Goal: Task Accomplishment & Management: Manage account settings

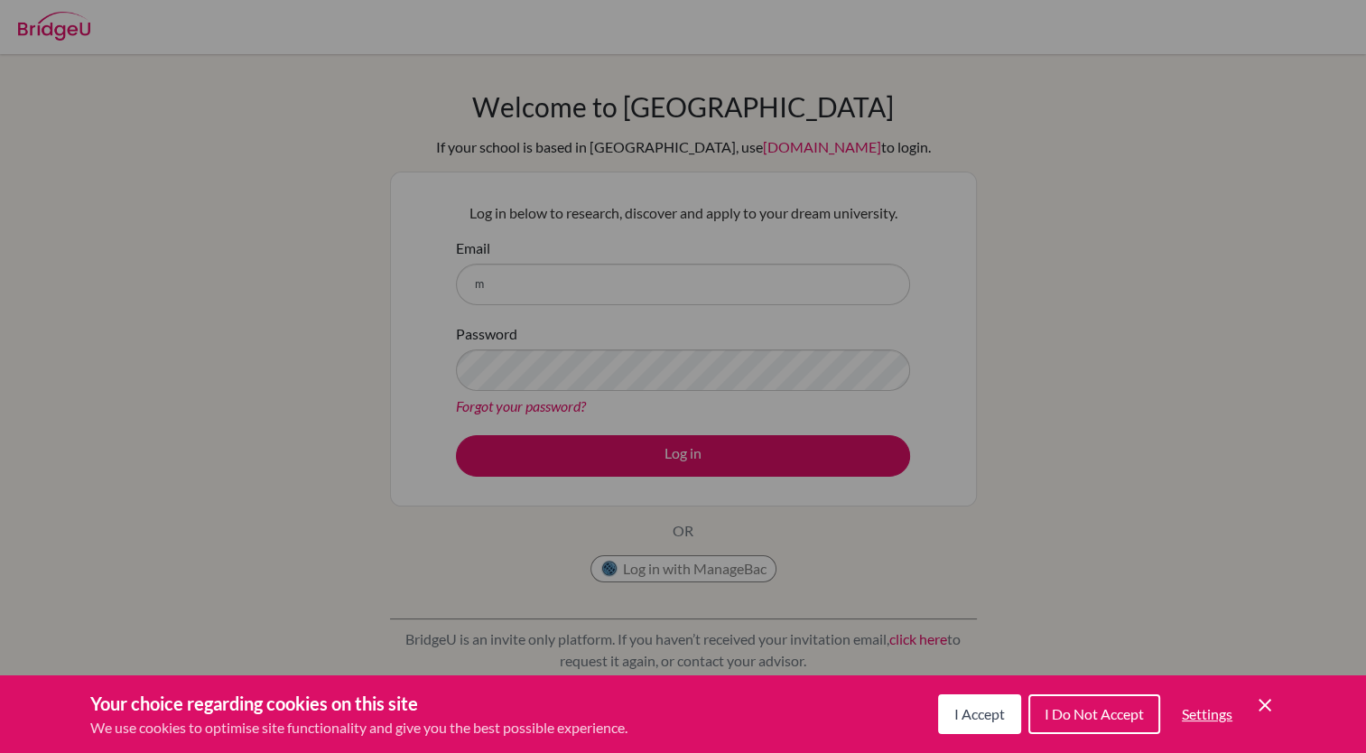
click at [1271, 700] on icon "Cookie Control Close Icon" at bounding box center [1265, 705] width 22 height 22
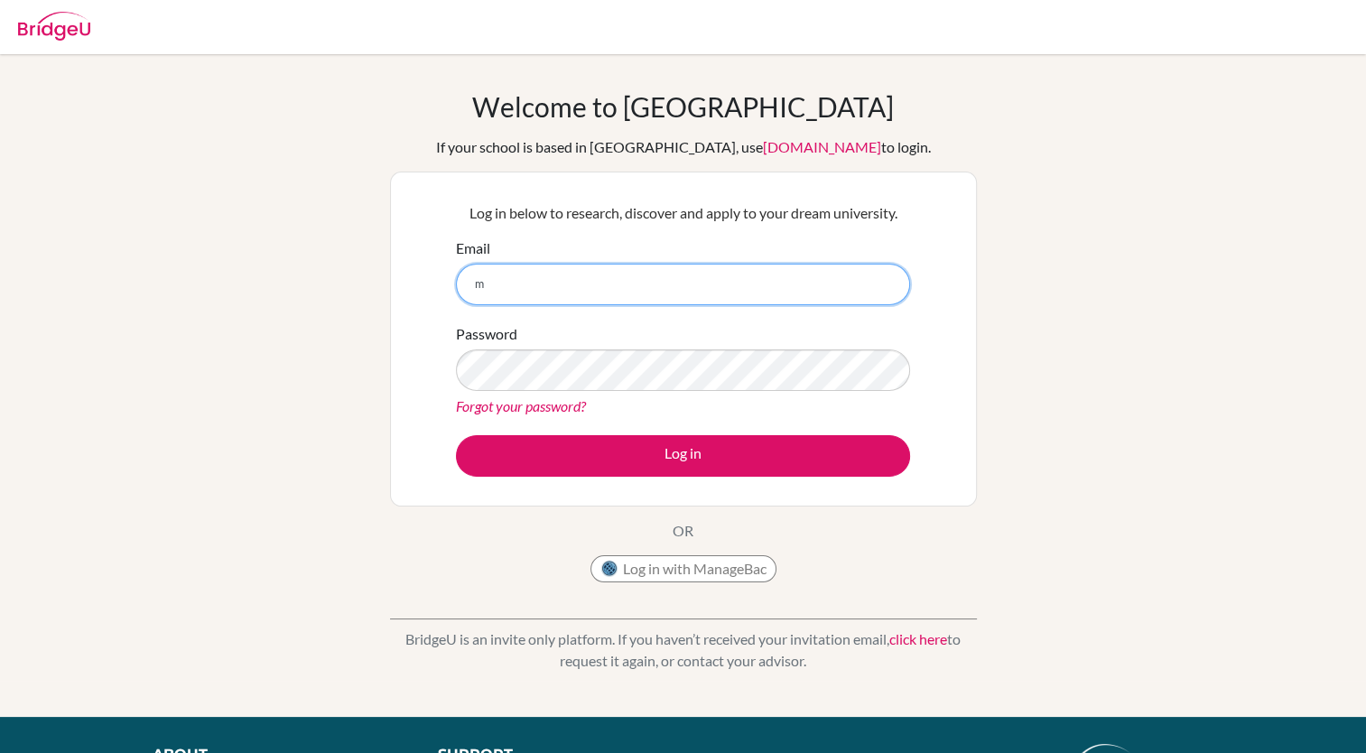
click at [729, 301] on input "m" at bounding box center [683, 285] width 454 height 42
type input "melfarra@students.cesegypt.com"
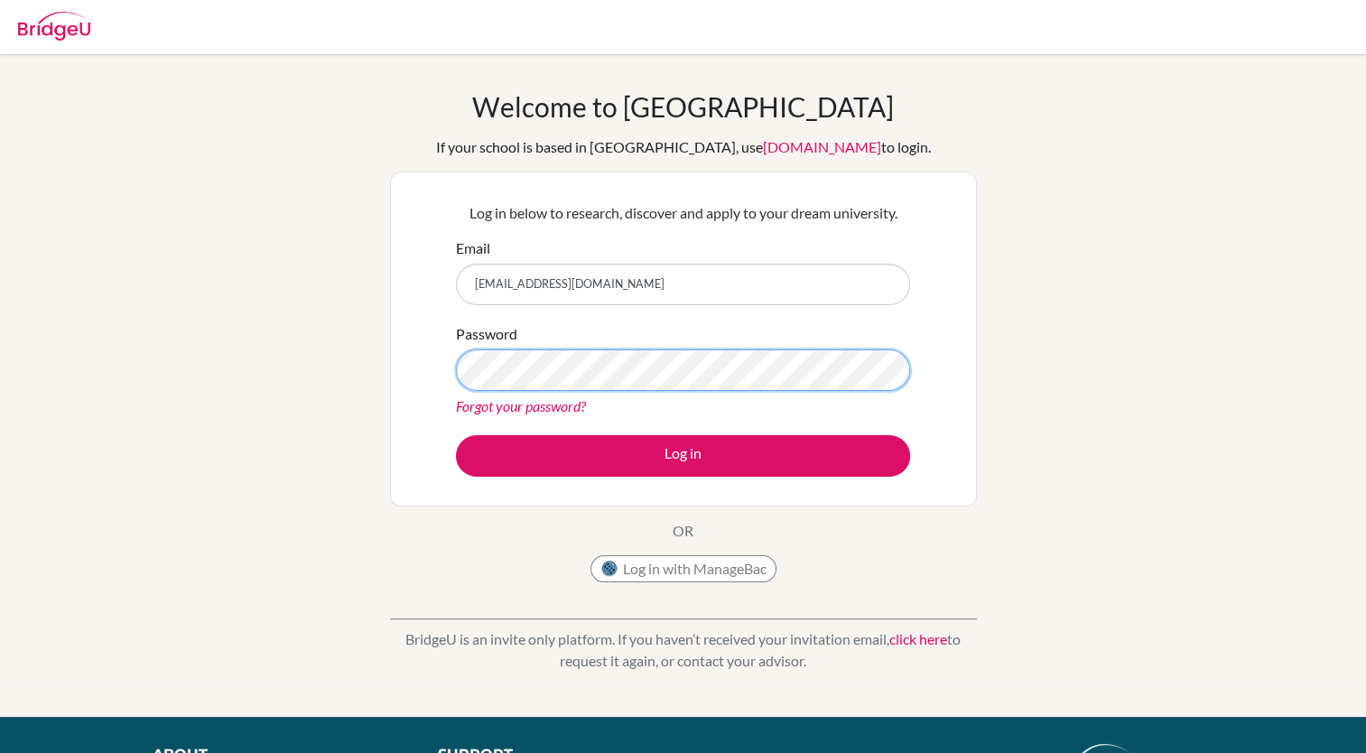
click at [456, 435] on button "Log in" at bounding box center [683, 456] width 454 height 42
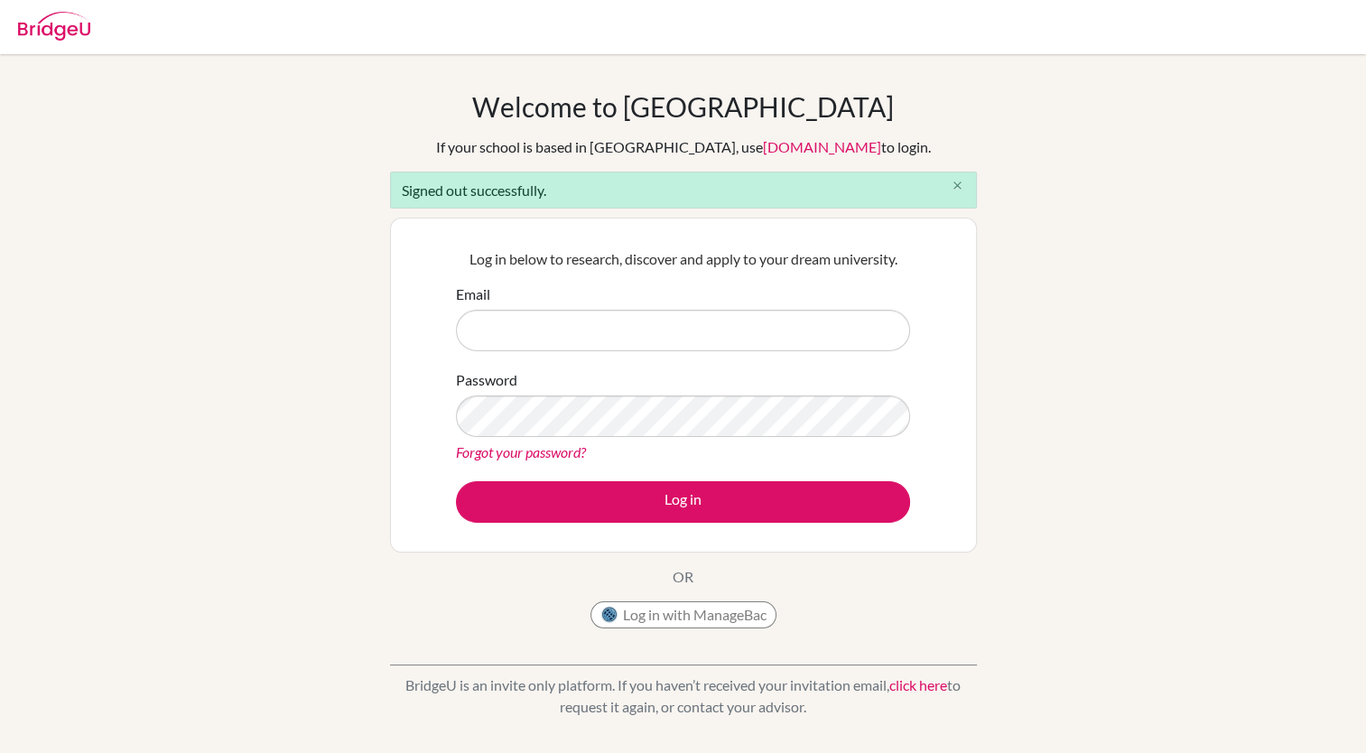
click at [958, 180] on icon "close" at bounding box center [958, 186] width 14 height 14
